Goal: Task Accomplishment & Management: Manage account settings

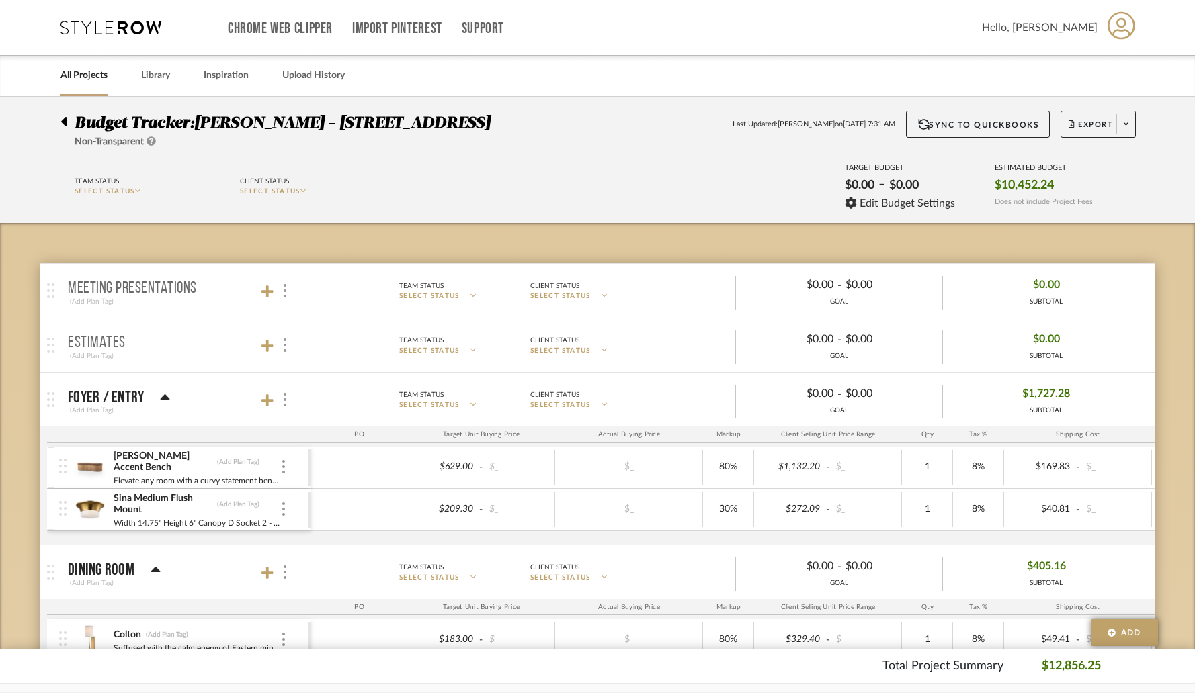
click at [65, 122] on icon at bounding box center [63, 121] width 5 height 9
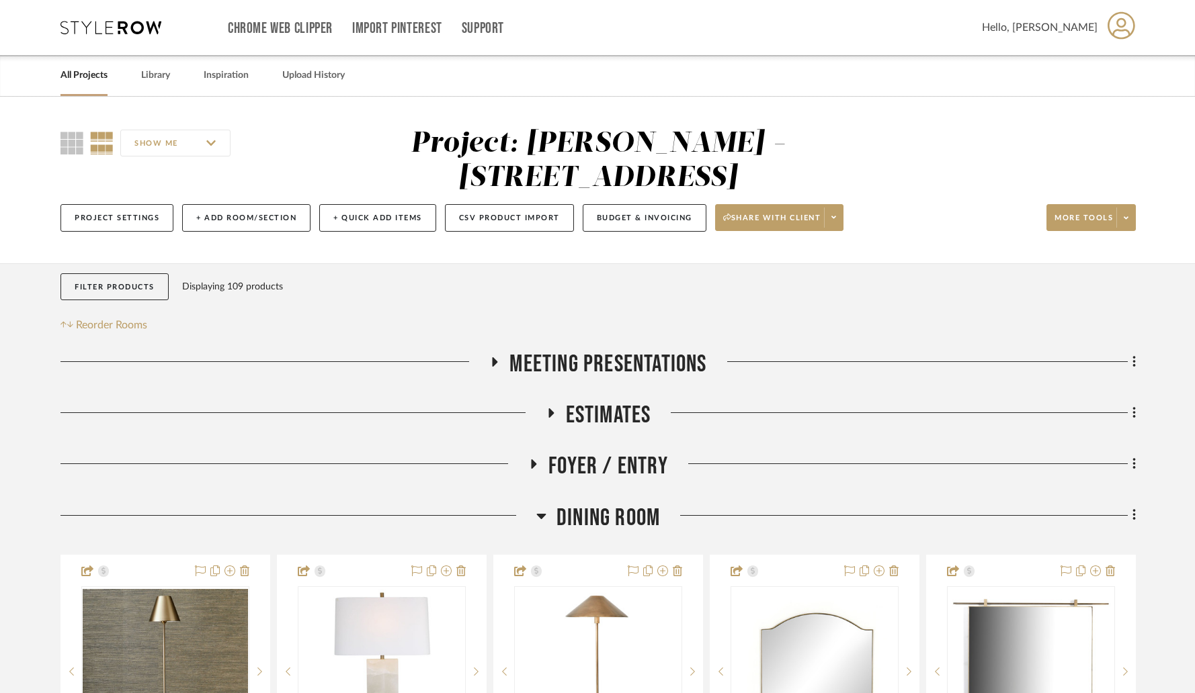
drag, startPoint x: 92, startPoint y: 75, endPoint x: 99, endPoint y: 79, distance: 8.4
click at [92, 75] on link "All Projects" at bounding box center [83, 76] width 47 height 18
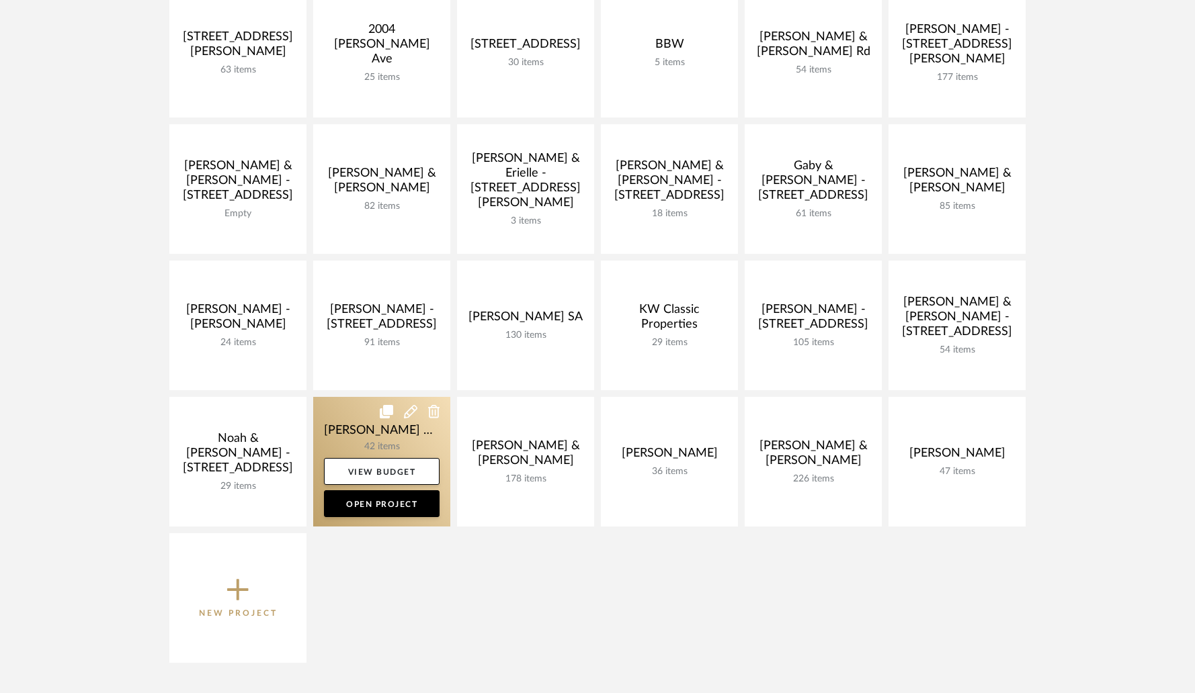
scroll to position [266, 0]
click at [414, 441] on link at bounding box center [381, 461] width 137 height 130
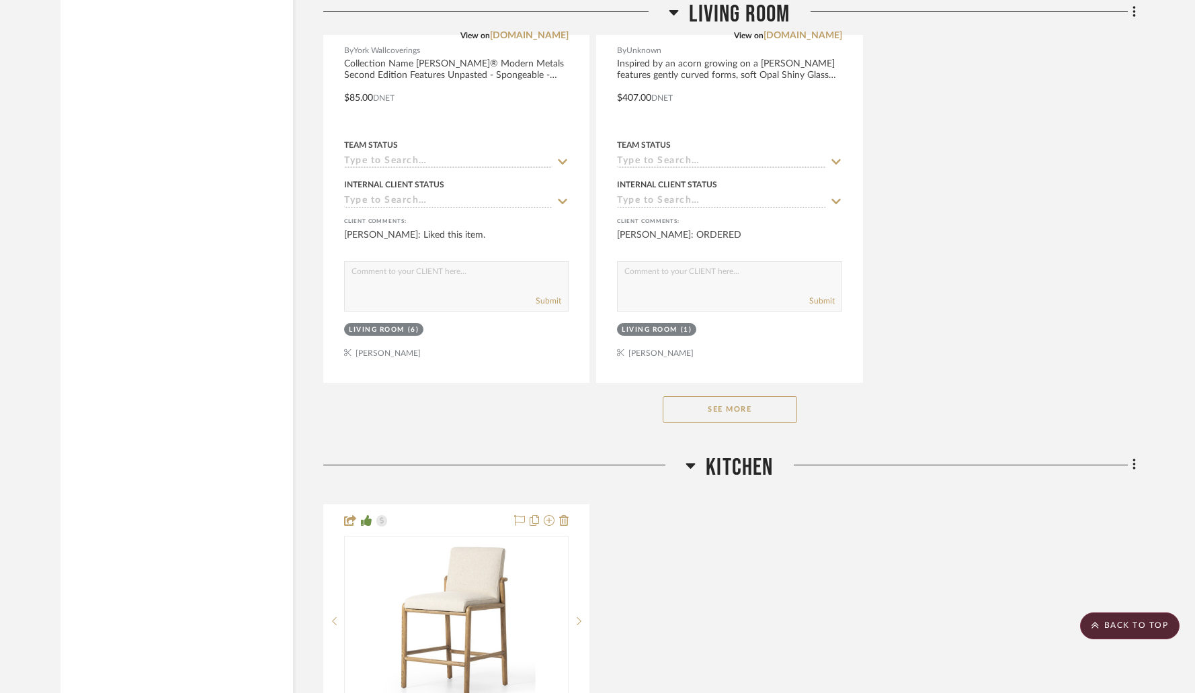
scroll to position [4474, 0]
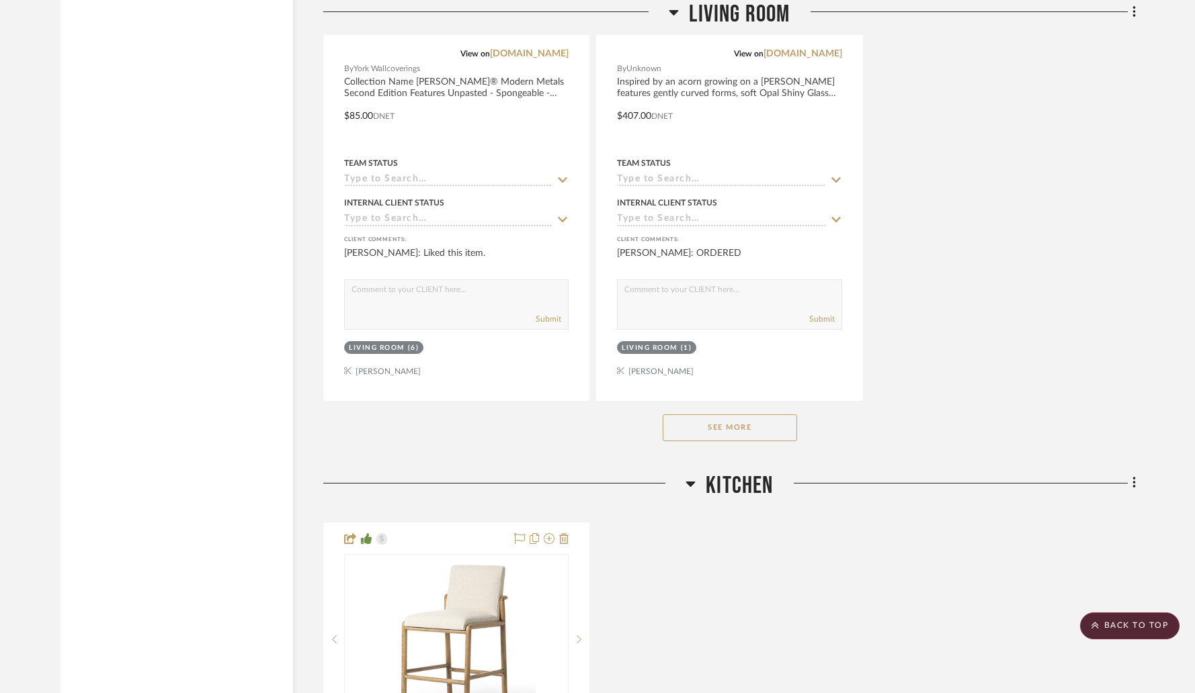
click at [694, 415] on button "See More" at bounding box center [730, 428] width 134 height 27
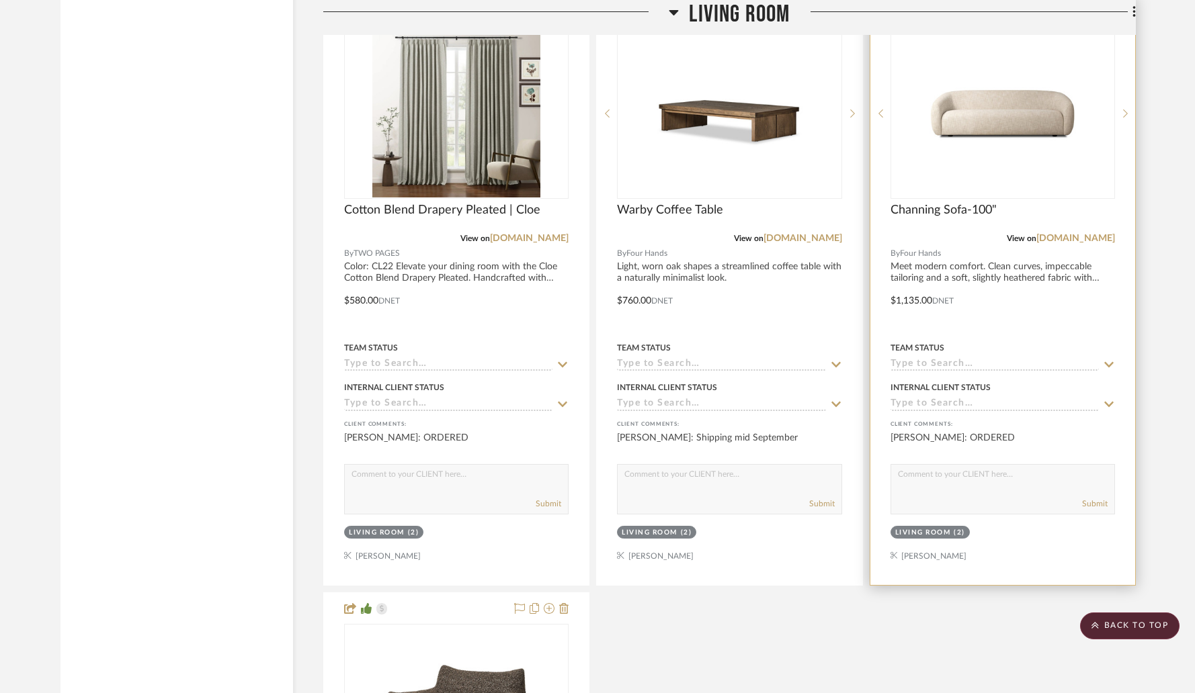
scroll to position [4902, 0]
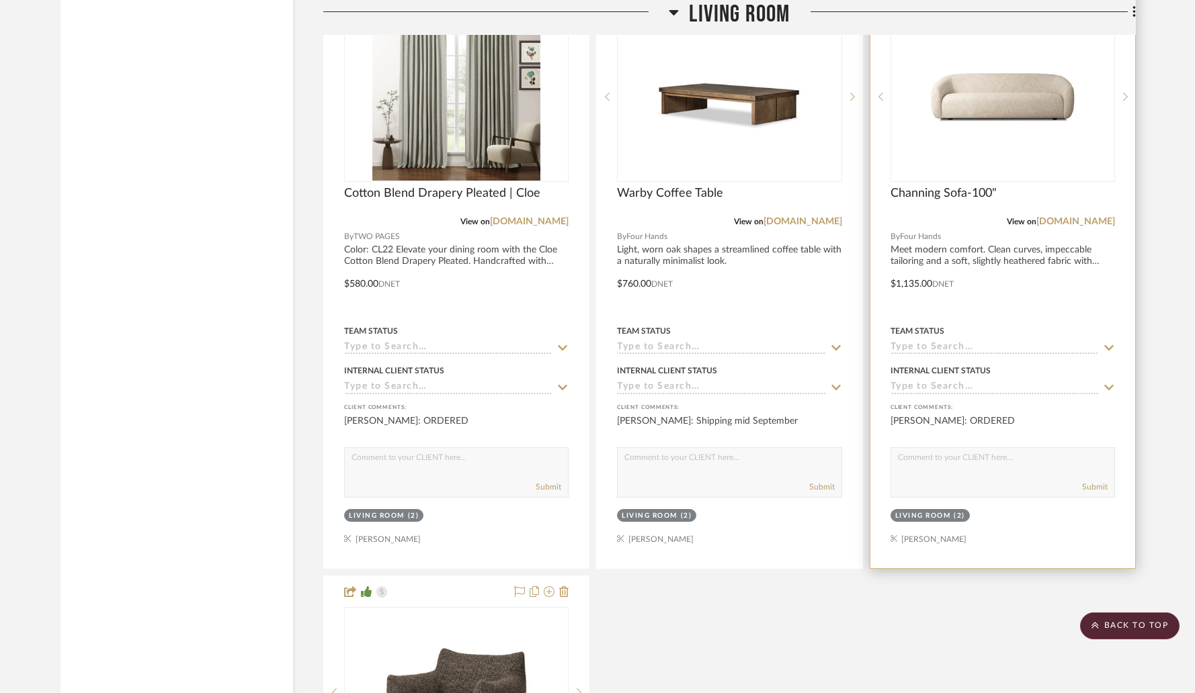
click at [927, 448] on textarea at bounding box center [1002, 461] width 223 height 26
type textarea "SHIPPED"
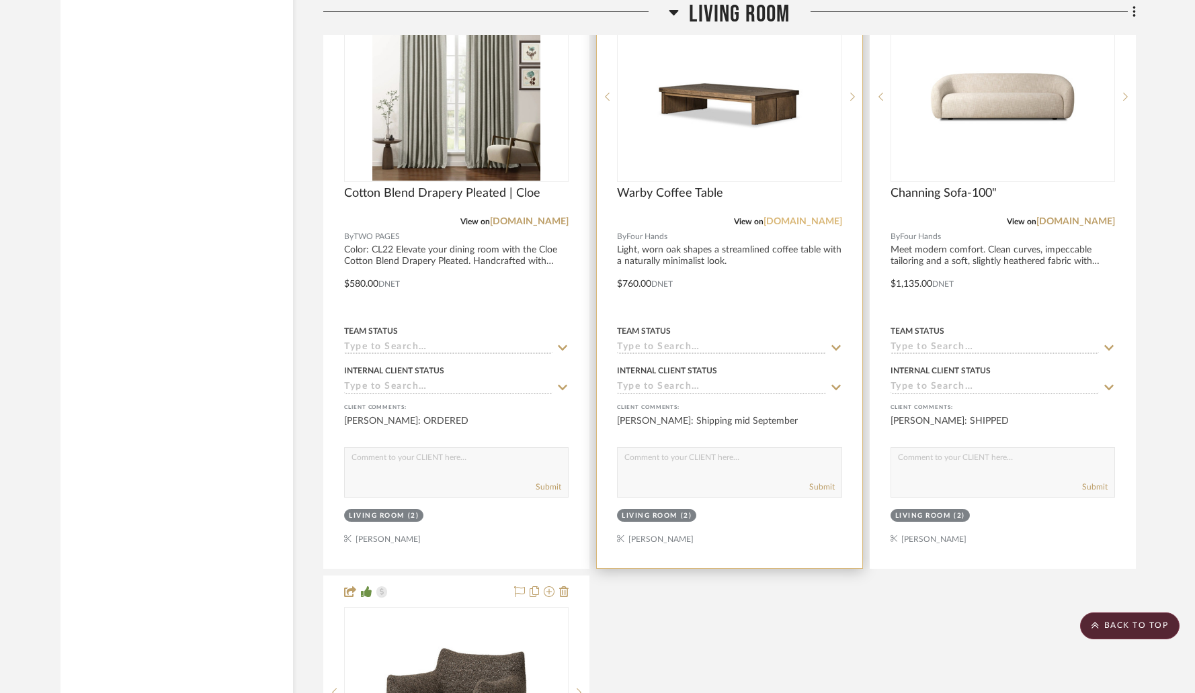
click at [792, 217] on link "[DOMAIN_NAME]" at bounding box center [802, 221] width 79 height 9
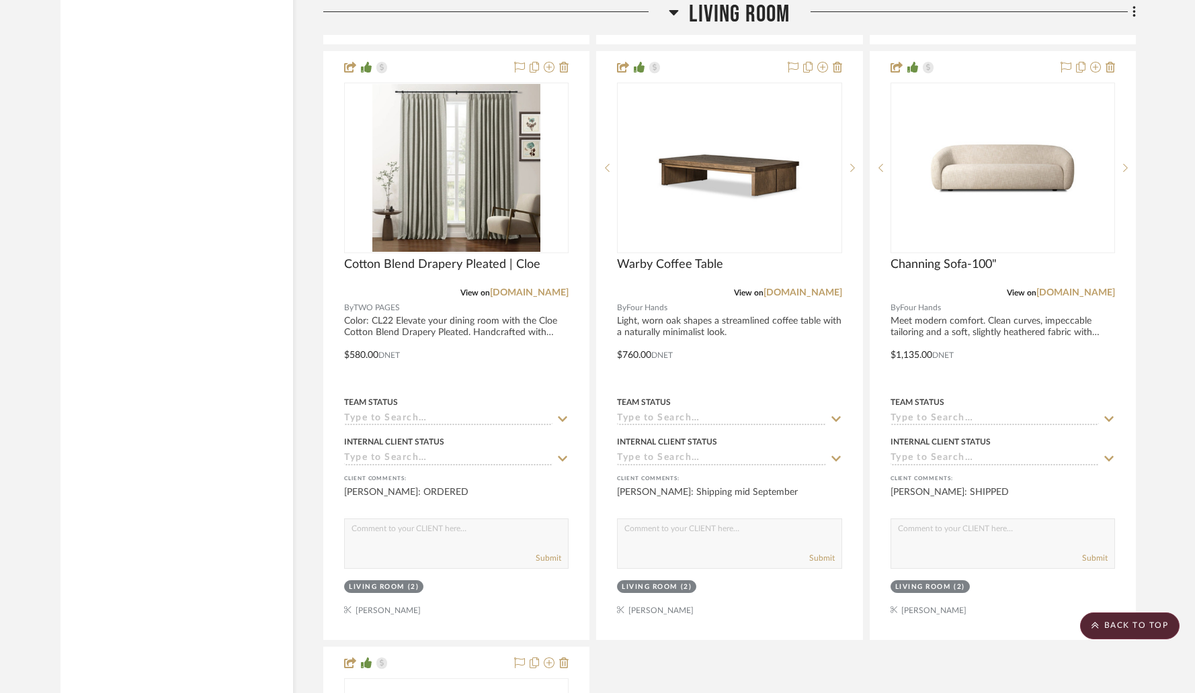
scroll to position [4768, 0]
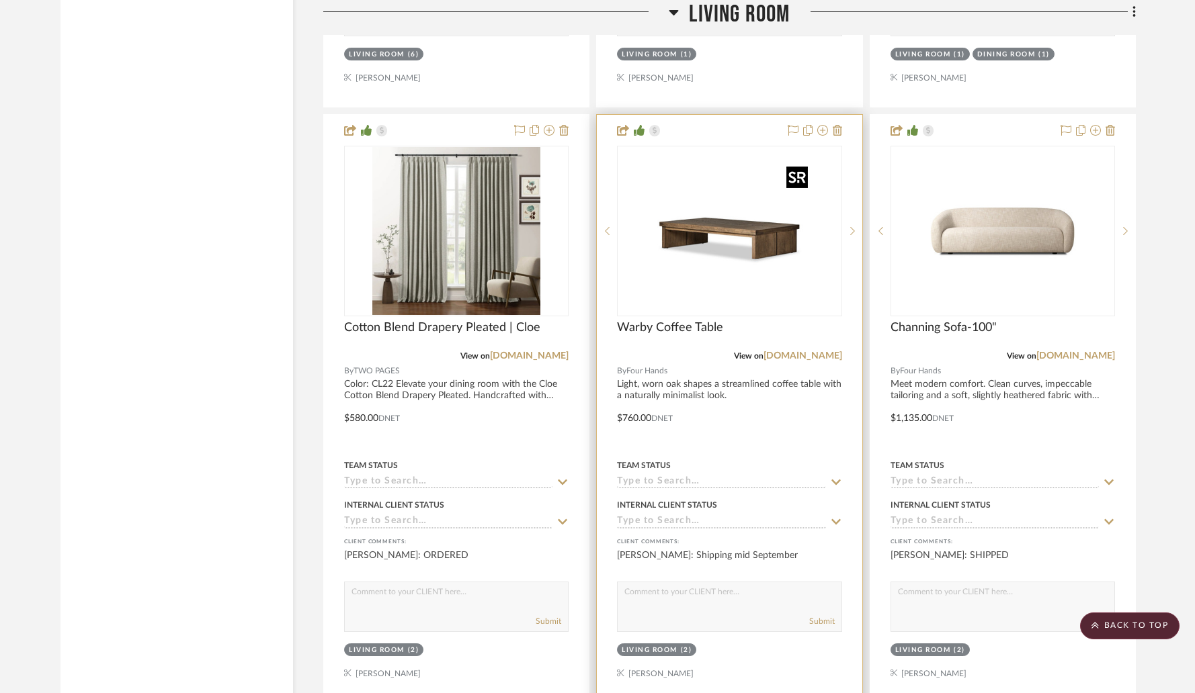
click at [708, 222] on img "0" at bounding box center [729, 231] width 168 height 168
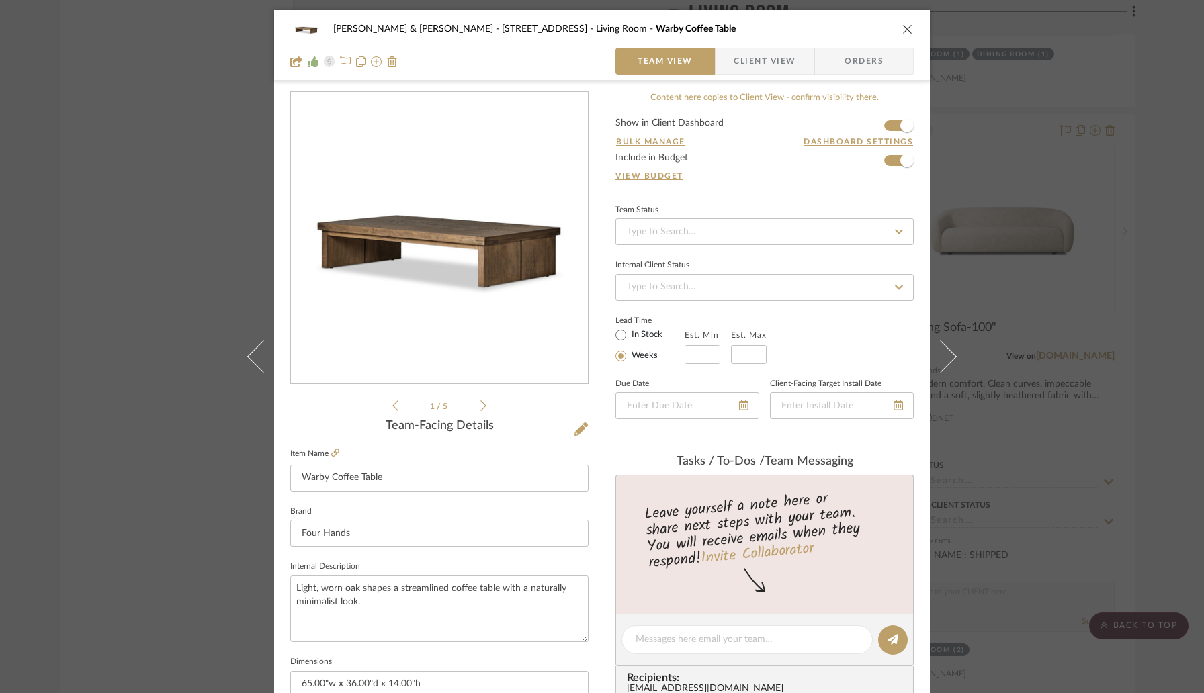
scroll to position [19, 0]
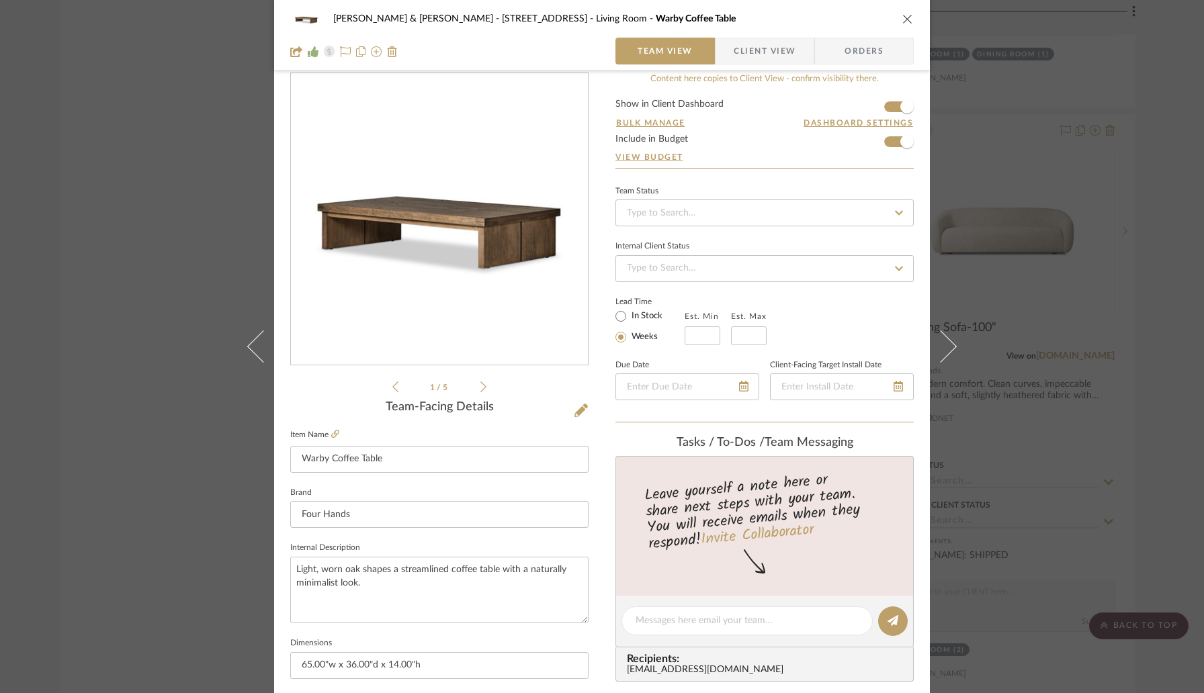
click at [763, 47] on span "Client View" at bounding box center [765, 51] width 62 height 27
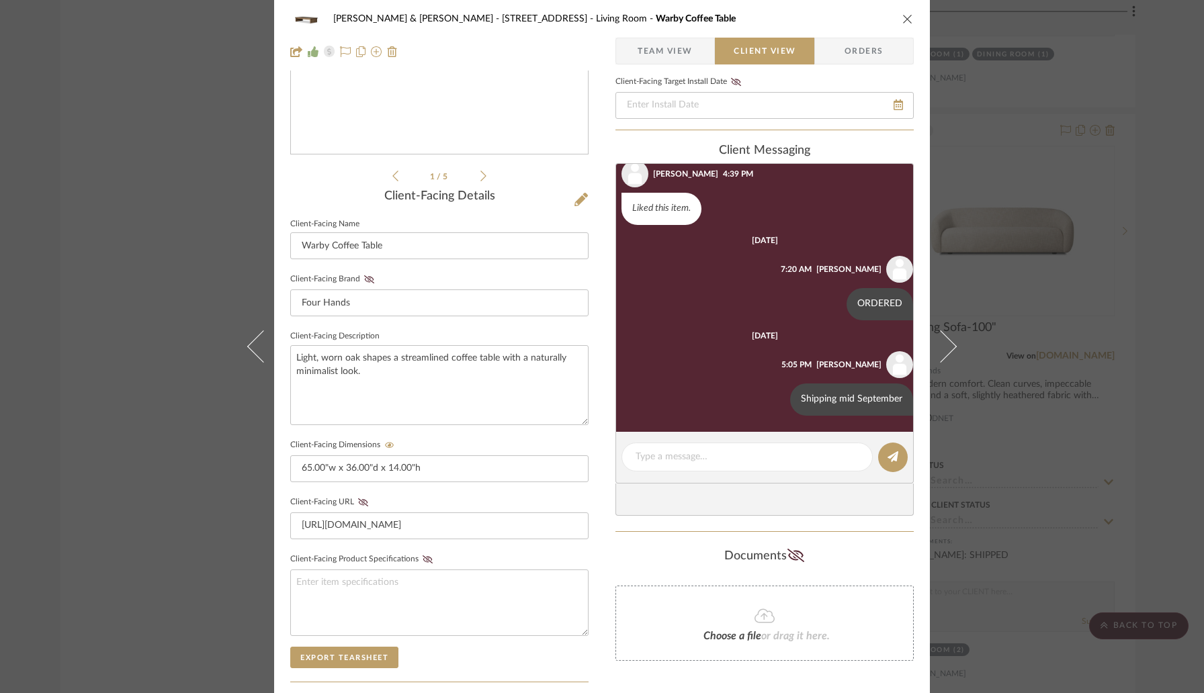
scroll to position [0, 0]
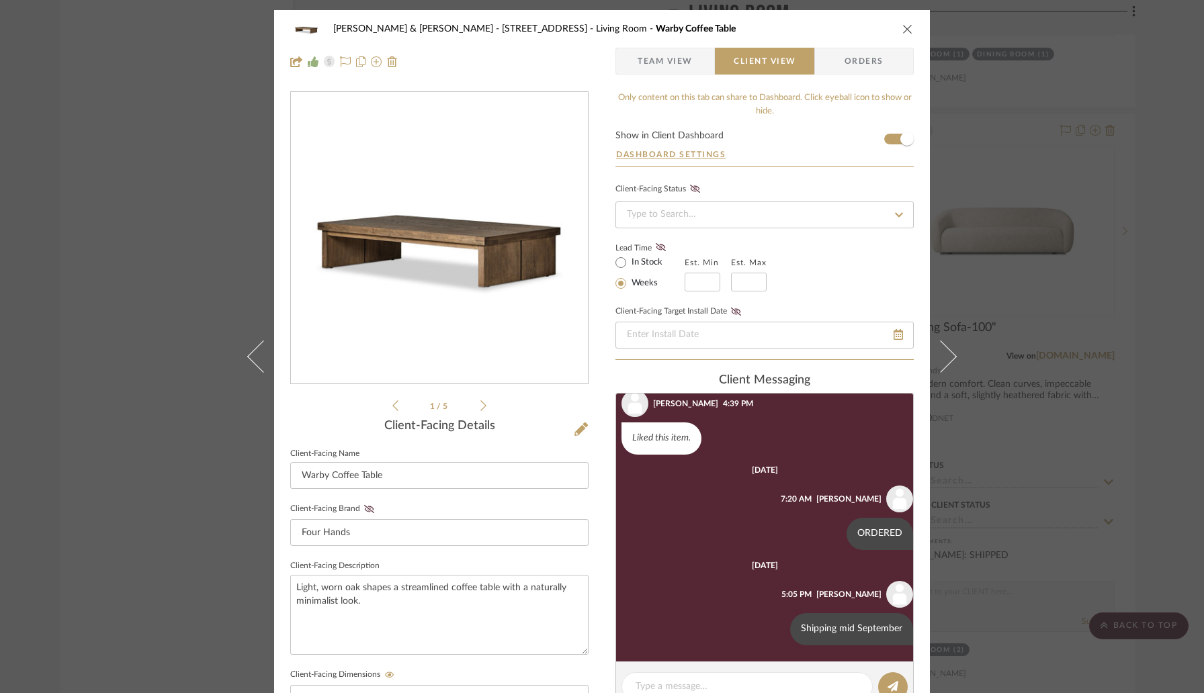
click at [904, 30] on icon "close" at bounding box center [907, 29] width 11 height 11
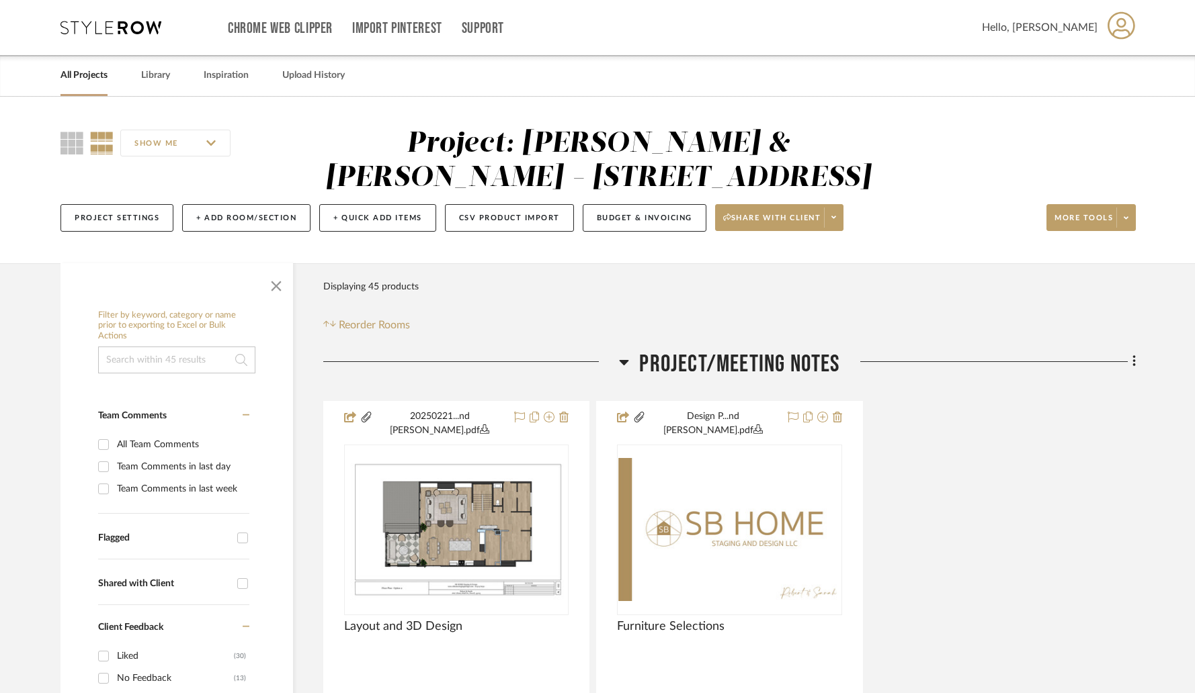
click at [98, 73] on link "All Projects" at bounding box center [83, 76] width 47 height 18
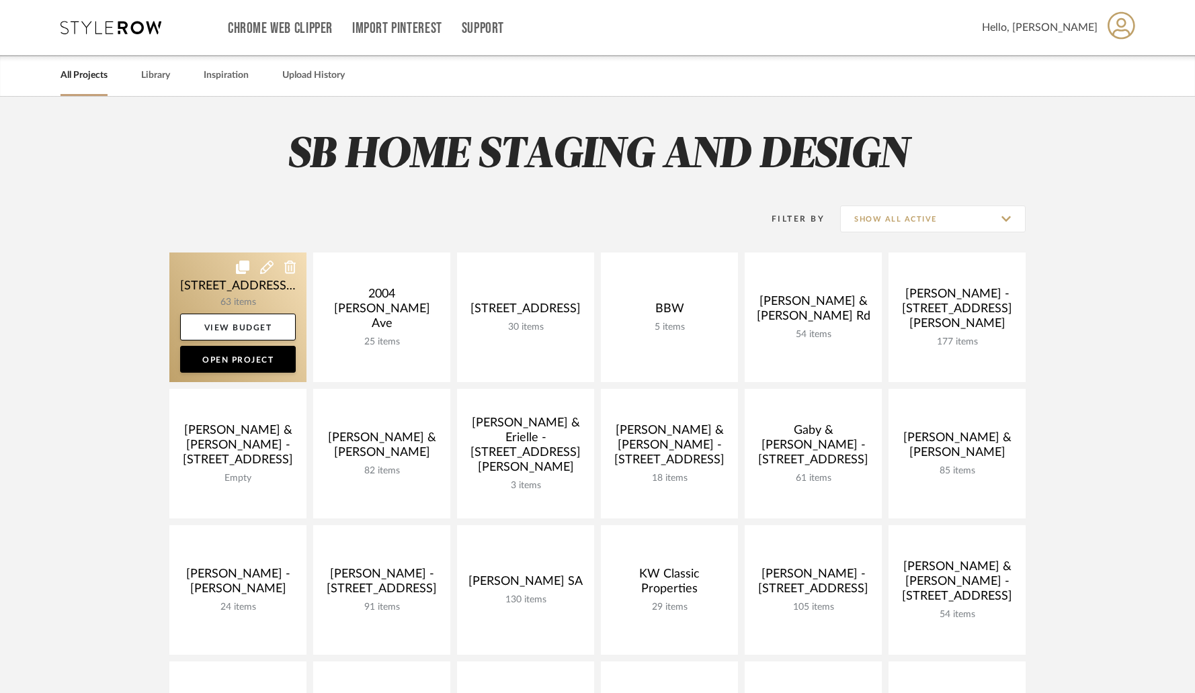
click at [294, 270] on icon at bounding box center [290, 267] width 12 height 13
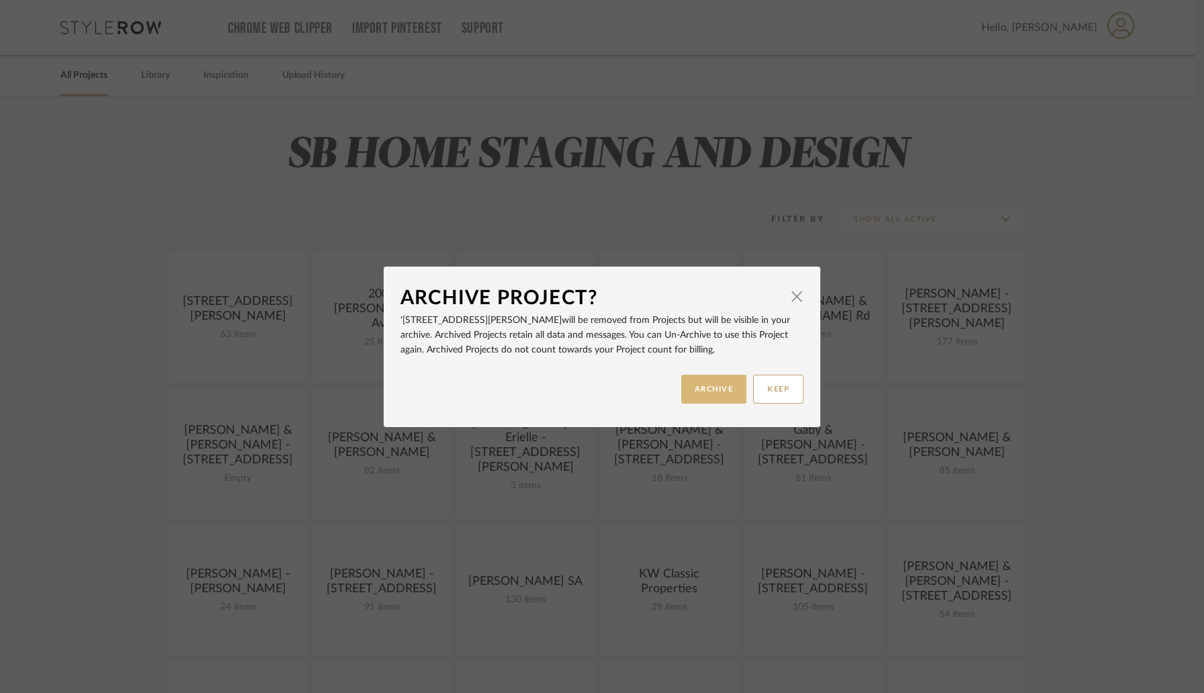
click at [705, 388] on button "ARCHIVE" at bounding box center [714, 389] width 66 height 29
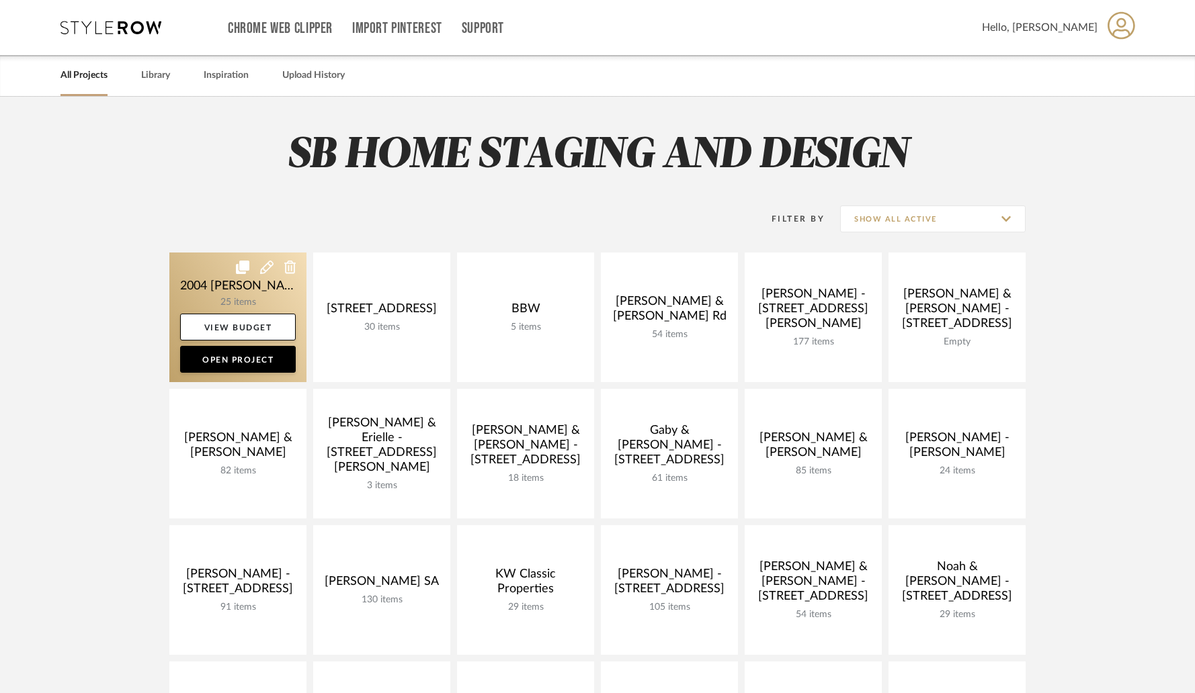
click at [260, 290] on link at bounding box center [237, 318] width 137 height 130
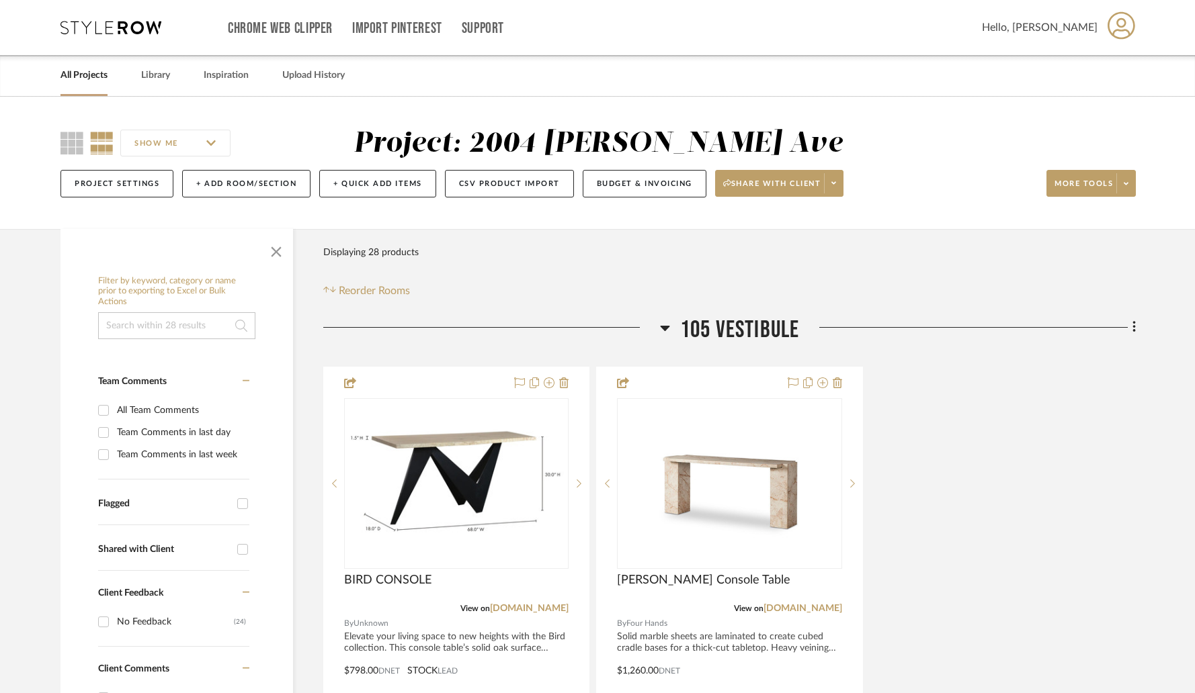
drag, startPoint x: 534, startPoint y: 139, endPoint x: 720, endPoint y: 150, distance: 185.8
click at [720, 150] on div "Project: 2004 [PERSON_NAME] Ave" at bounding box center [597, 144] width 489 height 28
click at [72, 77] on link "All Projects" at bounding box center [83, 76] width 47 height 18
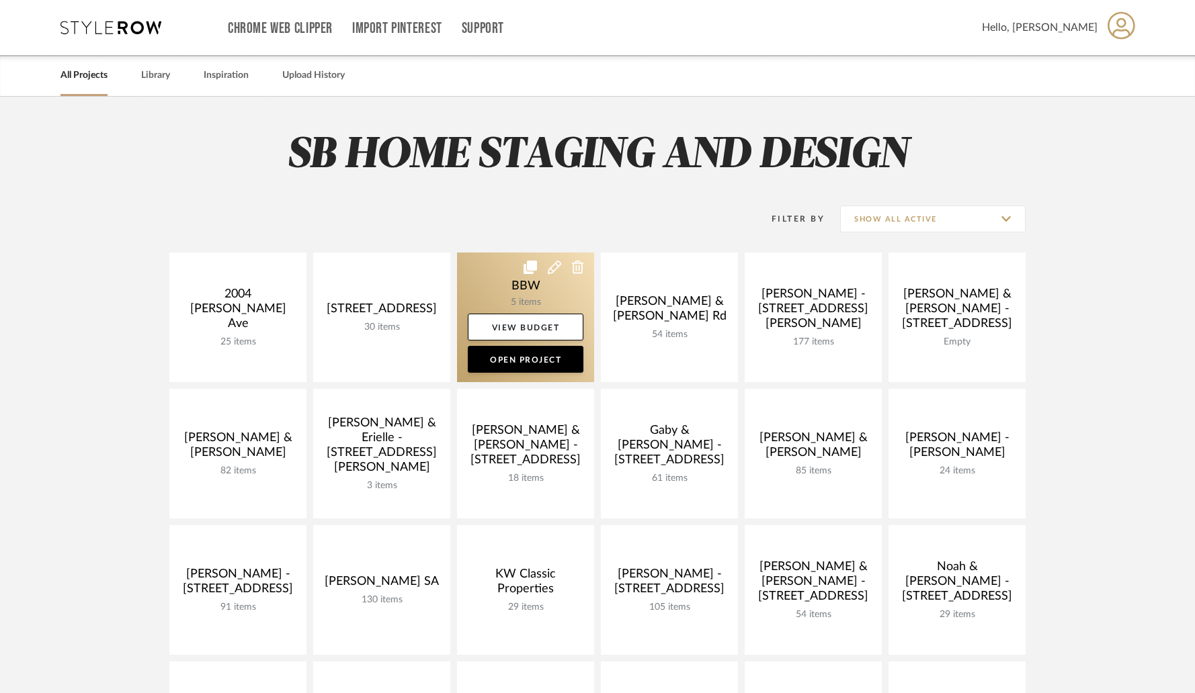
click at [577, 271] on icon at bounding box center [578, 267] width 12 height 13
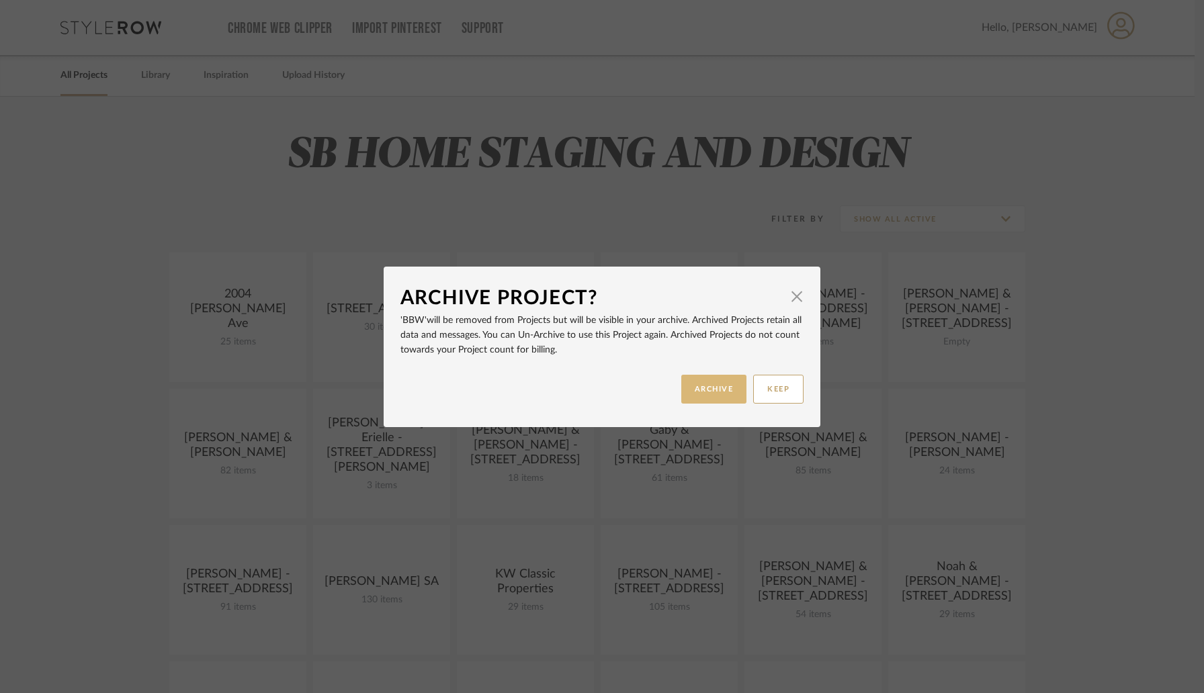
click at [694, 392] on button "ARCHIVE" at bounding box center [714, 389] width 66 height 29
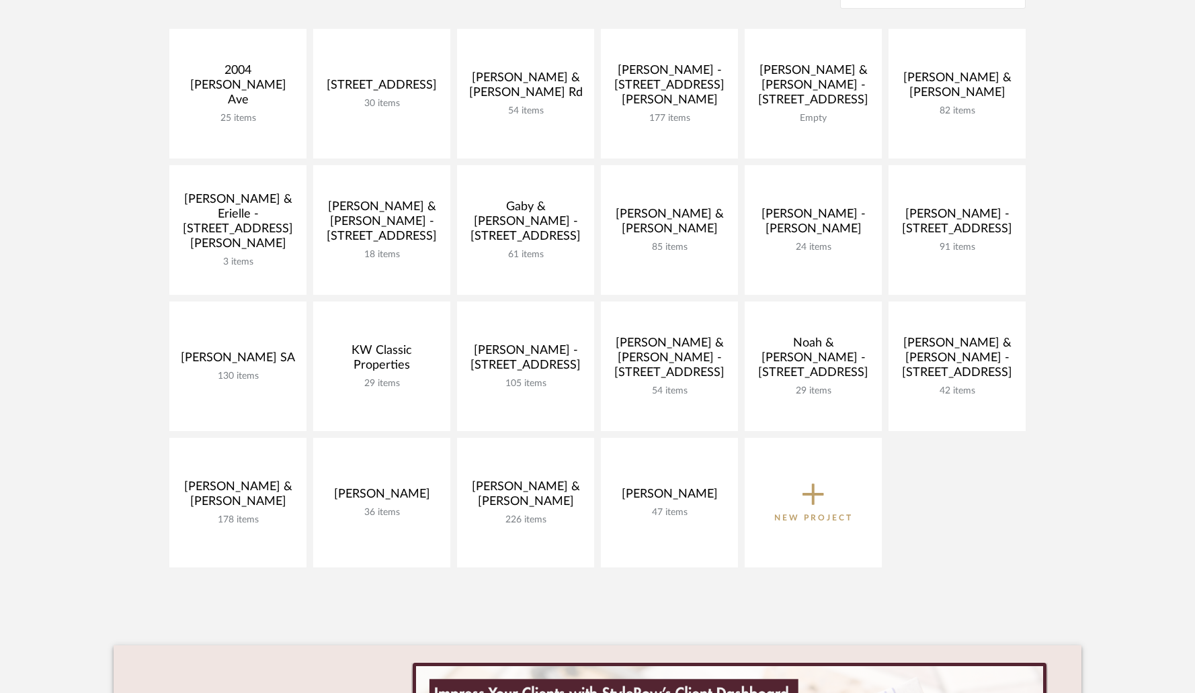
scroll to position [215, 0]
